Goal: Transaction & Acquisition: Purchase product/service

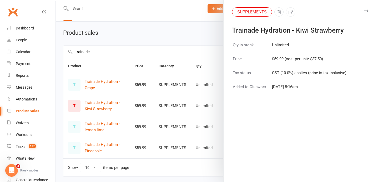
click at [179, 43] on div at bounding box center [217, 91] width 322 height 182
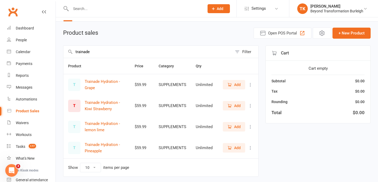
click at [233, 105] on span "Add" at bounding box center [233, 106] width 13 height 6
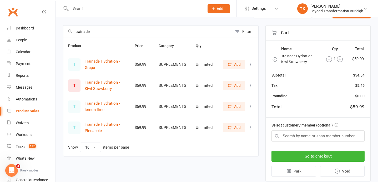
scroll to position [38, 0]
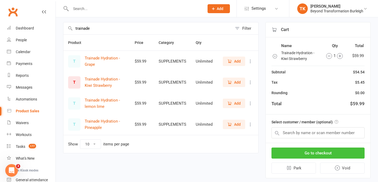
click at [315, 152] on button "Go to checkout" at bounding box center [317, 152] width 93 height 11
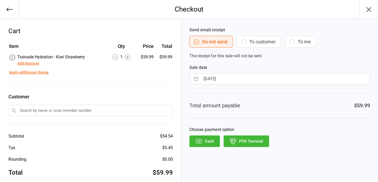
click at [257, 141] on button "POS Terminal" at bounding box center [245, 141] width 45 height 12
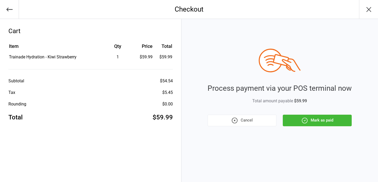
click at [241, 119] on button "Cancel" at bounding box center [241, 121] width 69 height 12
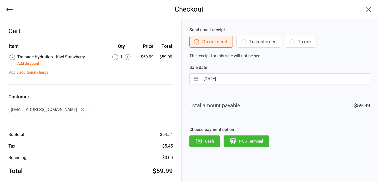
click at [11, 11] on icon "button" at bounding box center [9, 9] width 7 height 7
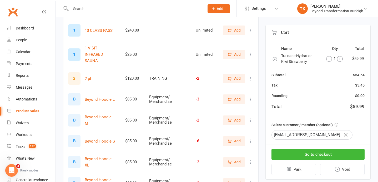
click at [347, 135] on icon "button" at bounding box center [345, 135] width 4 height 4
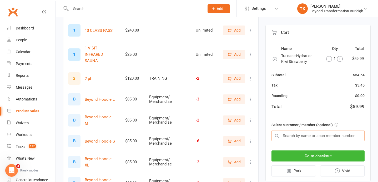
click at [324, 135] on input "text" at bounding box center [317, 135] width 93 height 11
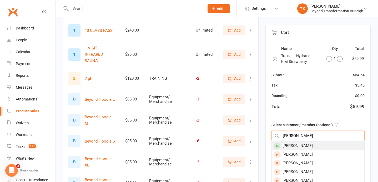
type input "kent wal"
click at [289, 146] on div "[PERSON_NAME]" at bounding box center [317, 145] width 92 height 9
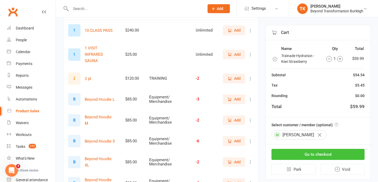
click at [330, 155] on button "Go to checkout" at bounding box center [317, 154] width 93 height 11
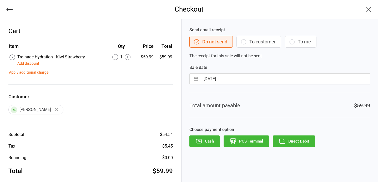
click at [248, 141] on button "POS Terminal" at bounding box center [245, 141] width 45 height 12
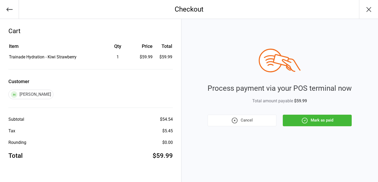
click at [318, 120] on button "Mark as paid" at bounding box center [316, 121] width 69 height 12
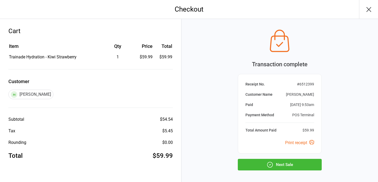
click at [287, 165] on button "Next Sale" at bounding box center [280, 165] width 84 height 12
